Goal: Task Accomplishment & Management: Use online tool/utility

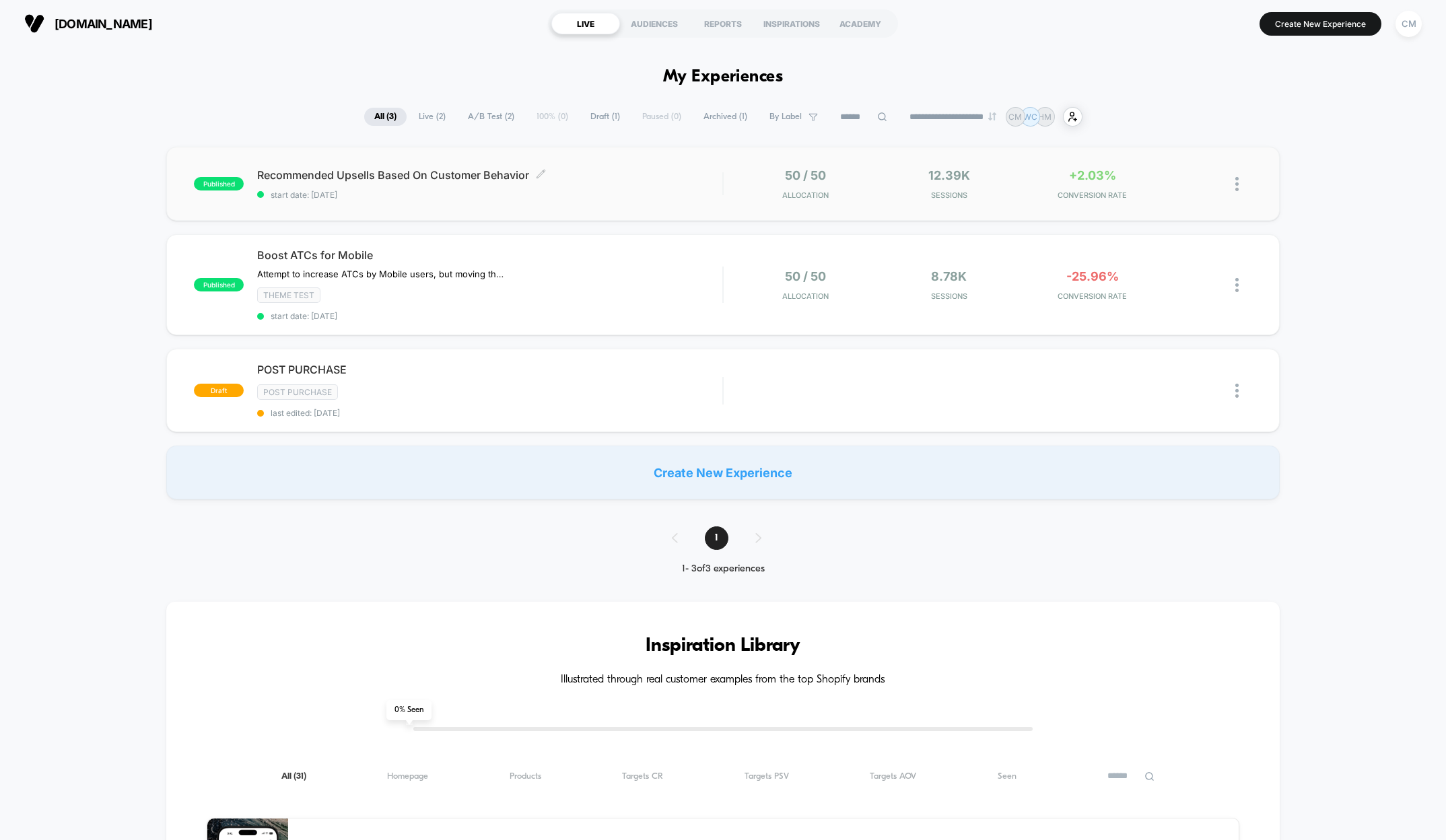
click at [432, 176] on span "Recommended Upsells Based On Customer Behavior Click to edit experience details" at bounding box center [489, 174] width 465 height 13
